Goal: Task Accomplishment & Management: Use online tool/utility

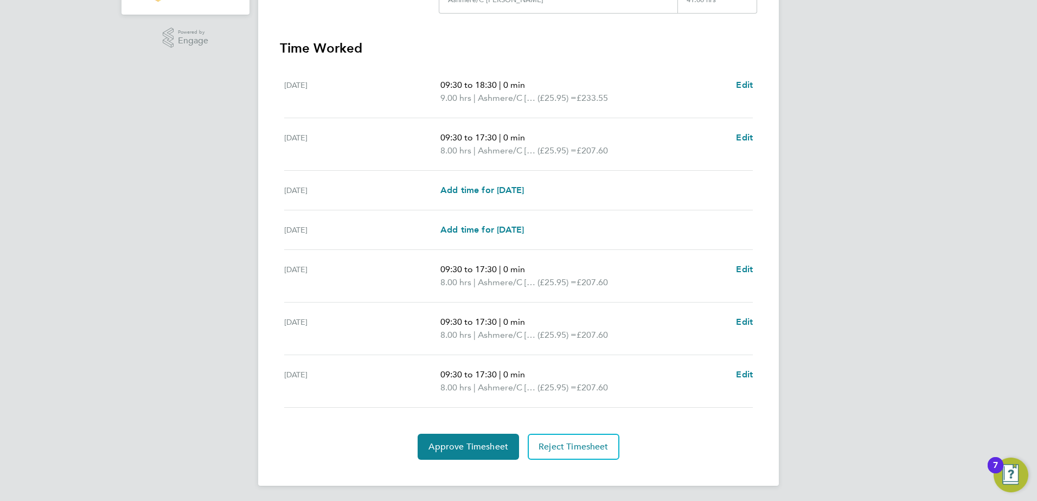
scroll to position [282, 0]
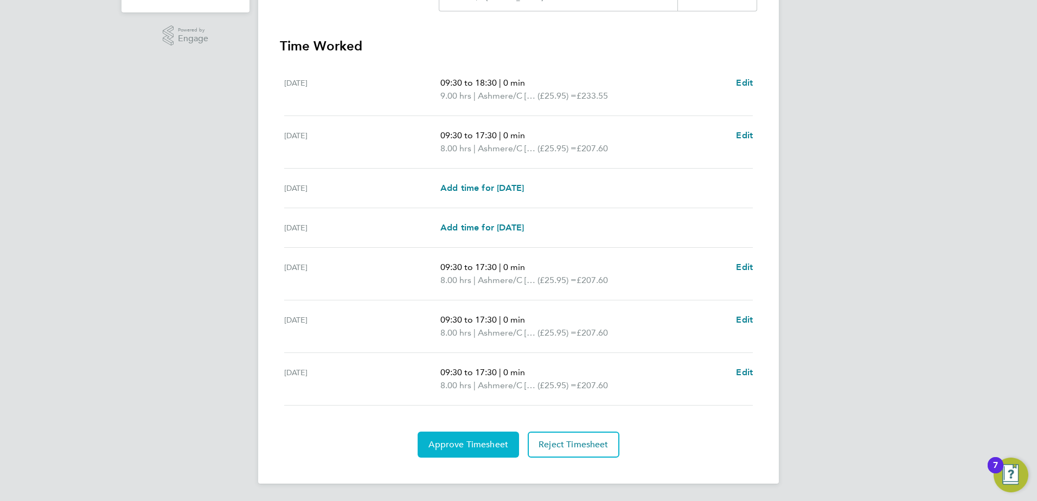
click at [471, 444] on span "Approve Timesheet" at bounding box center [468, 444] width 80 height 11
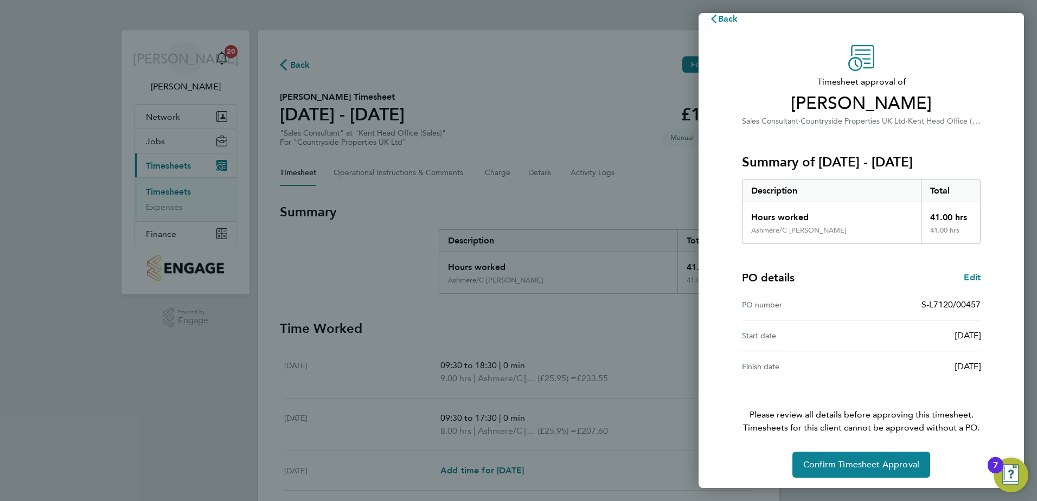
scroll to position [18, 0]
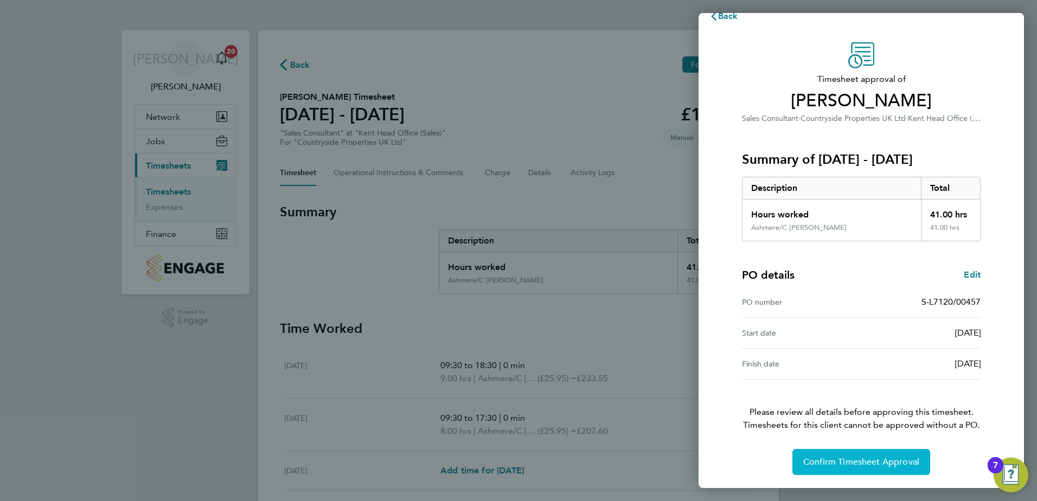
click at [852, 459] on span "Confirm Timesheet Approval" at bounding box center [861, 462] width 116 height 11
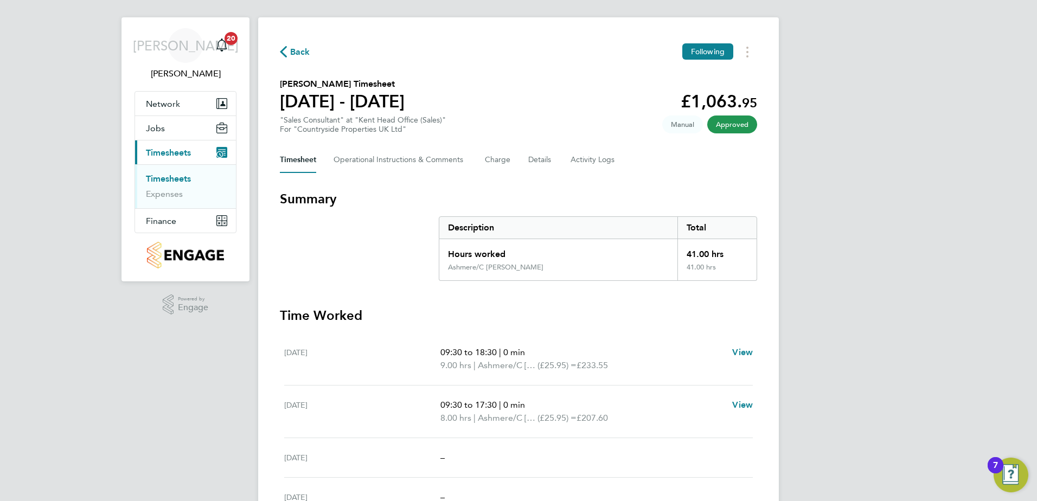
scroll to position [11, 0]
